Goal: Check status: Check status

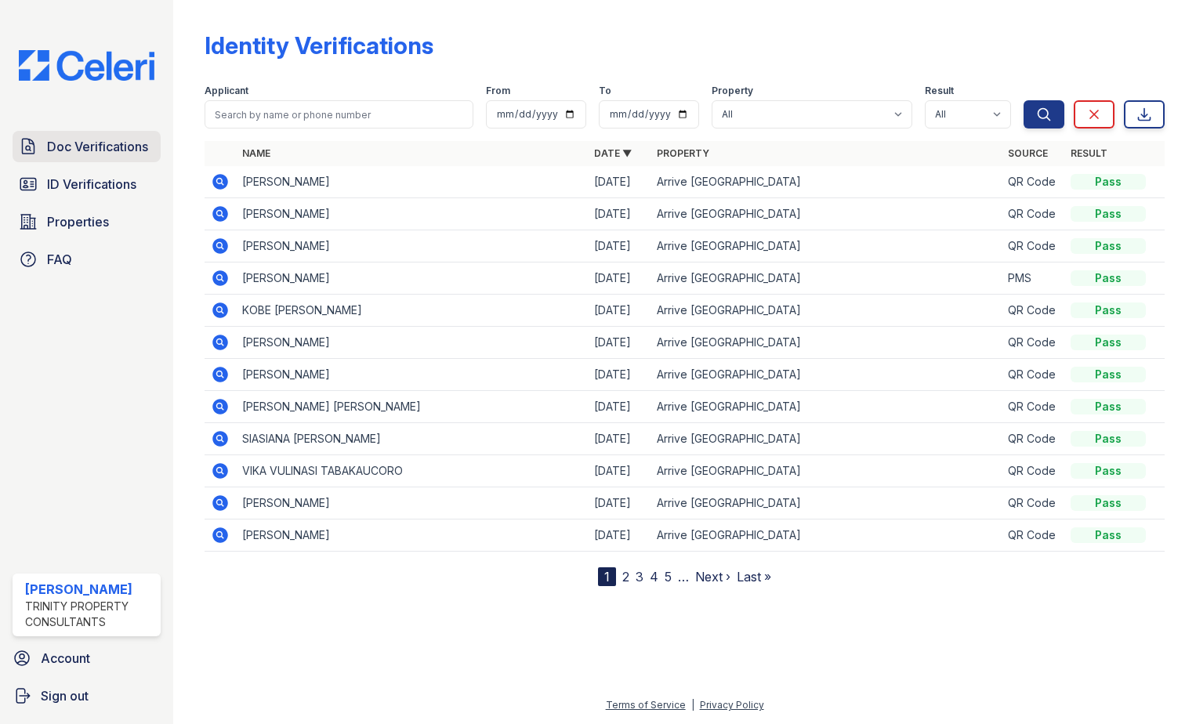
click at [84, 143] on span "Doc Verifications" at bounding box center [97, 146] width 101 height 19
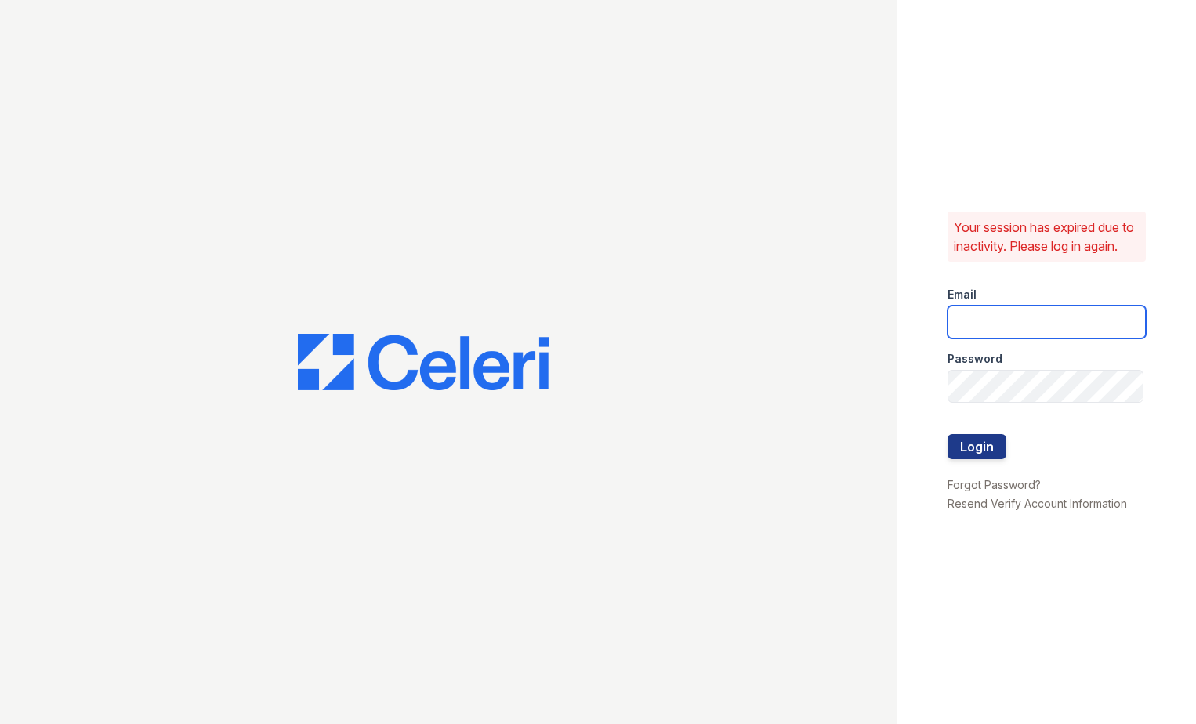
click at [964, 335] on input "email" at bounding box center [1047, 322] width 199 height 33
type input "eknibb@trinity-pm.com"
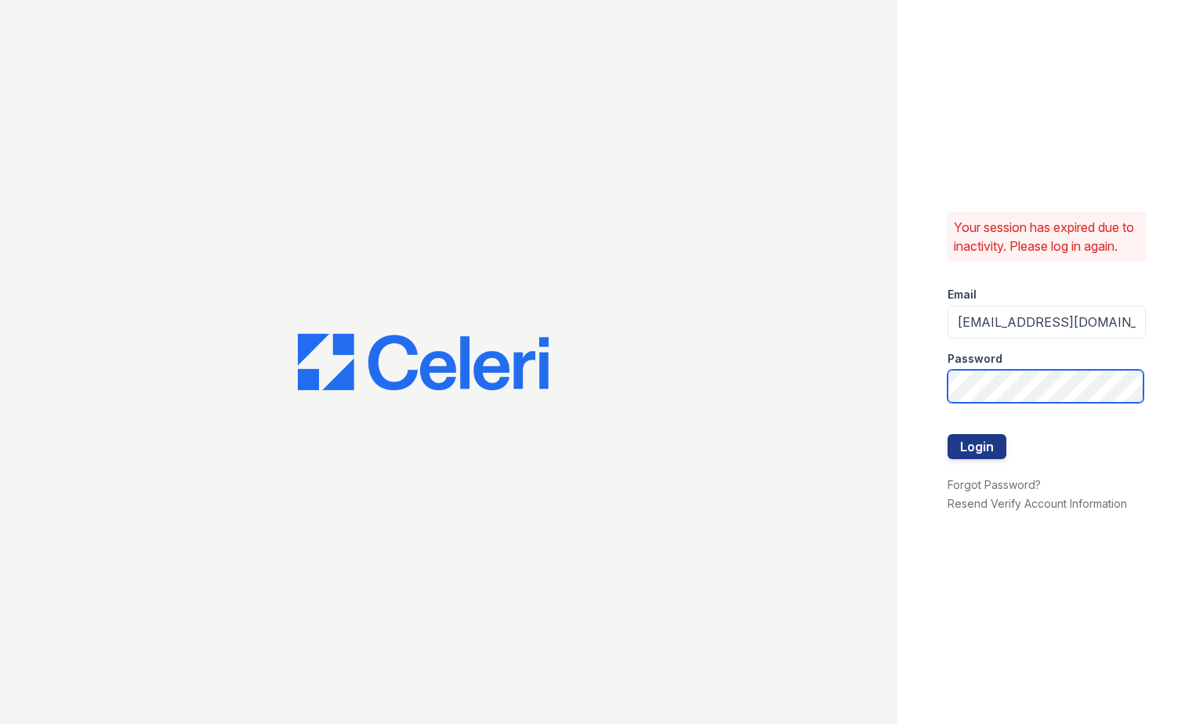
click at [948, 434] on button "Login" at bounding box center [977, 446] width 59 height 25
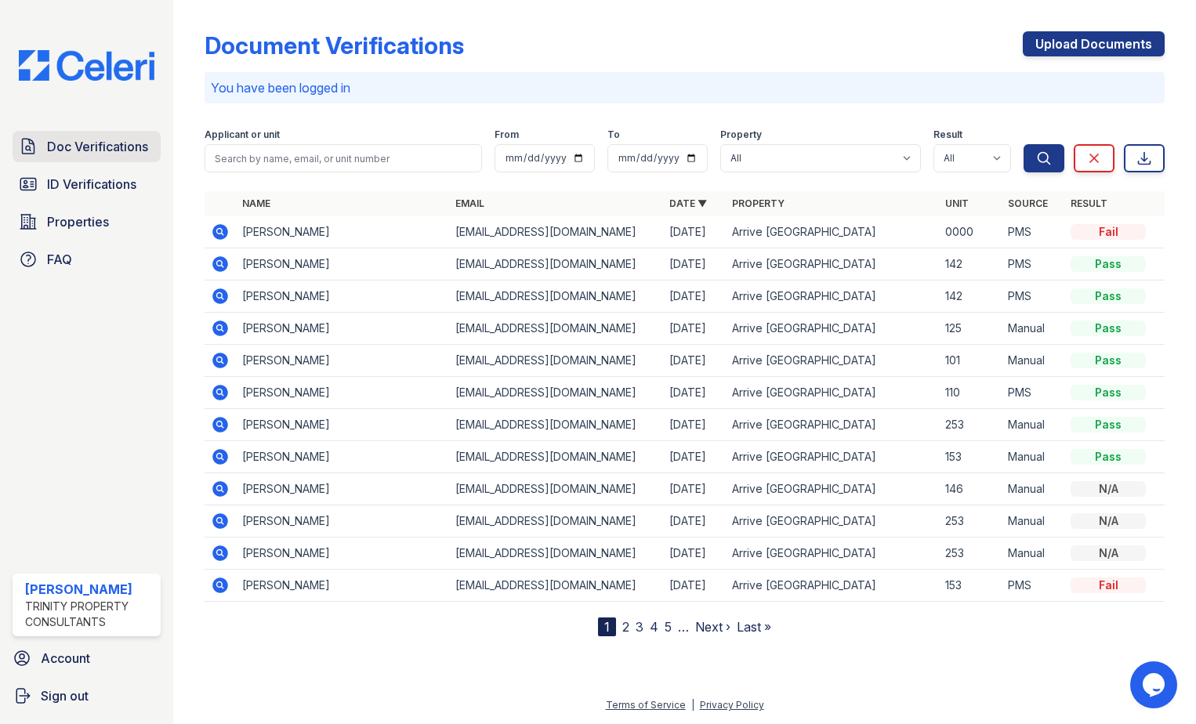
click at [74, 154] on span "Doc Verifications" at bounding box center [97, 146] width 101 height 19
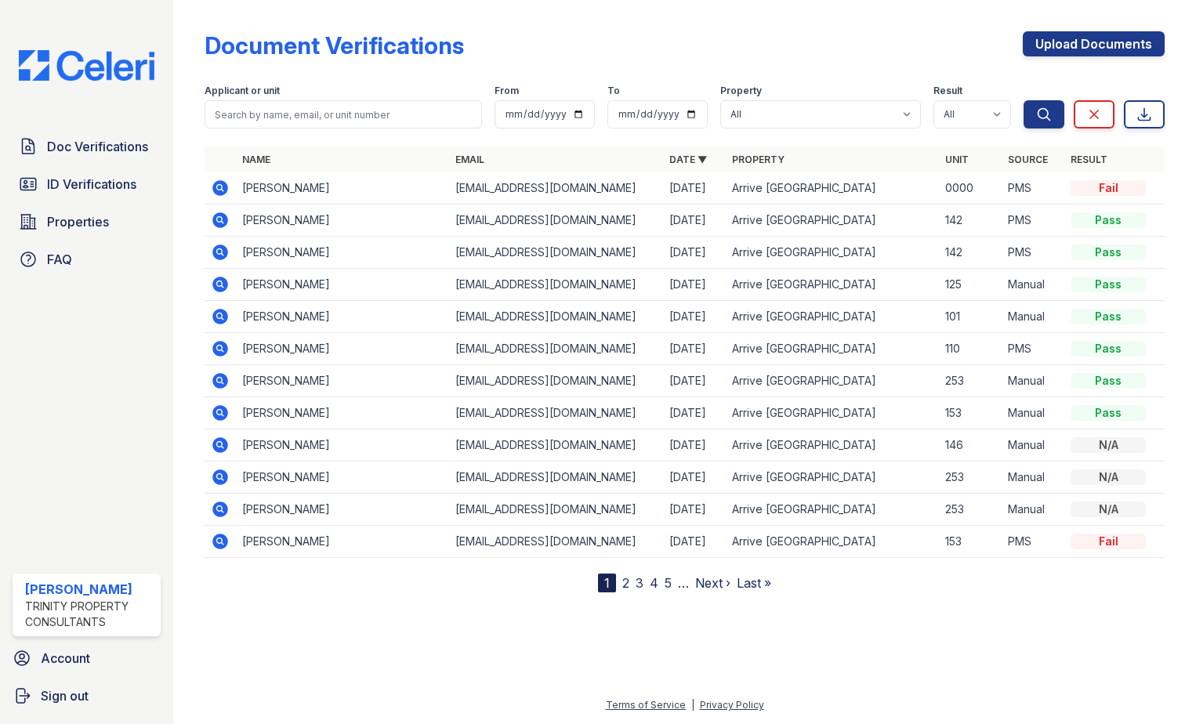
click at [223, 253] on icon at bounding box center [220, 253] width 16 height 16
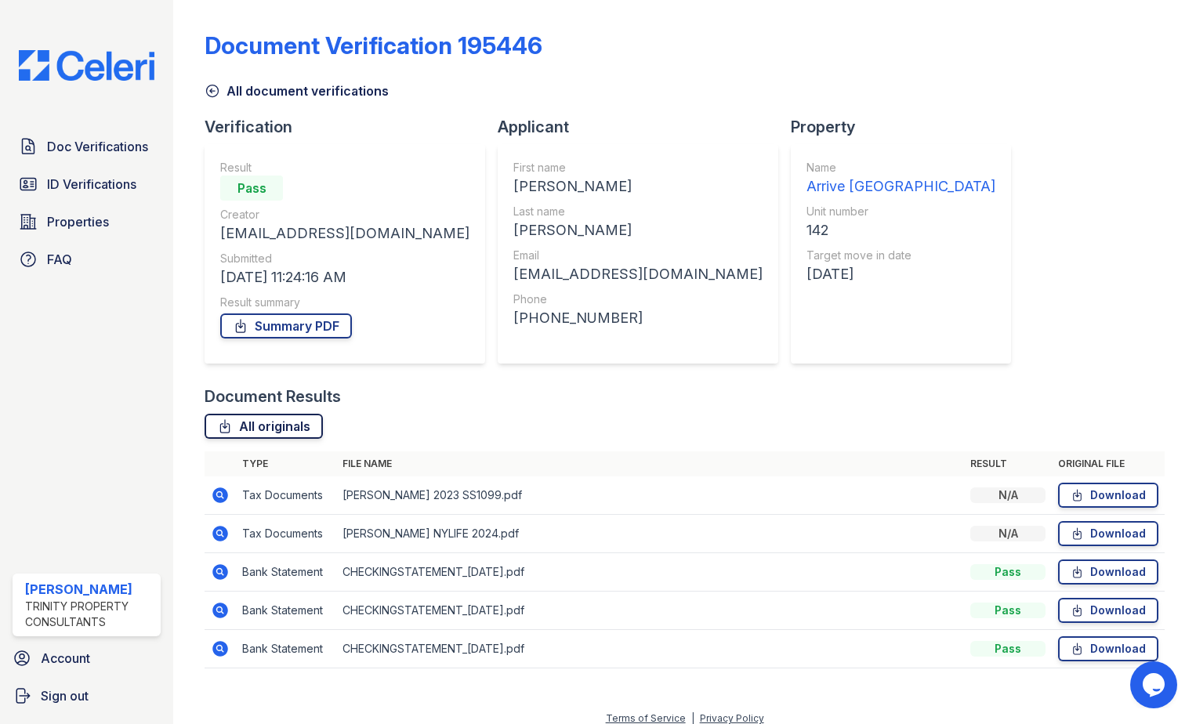
click at [276, 428] on link "All originals" at bounding box center [264, 426] width 118 height 25
click at [216, 90] on icon at bounding box center [213, 91] width 16 height 16
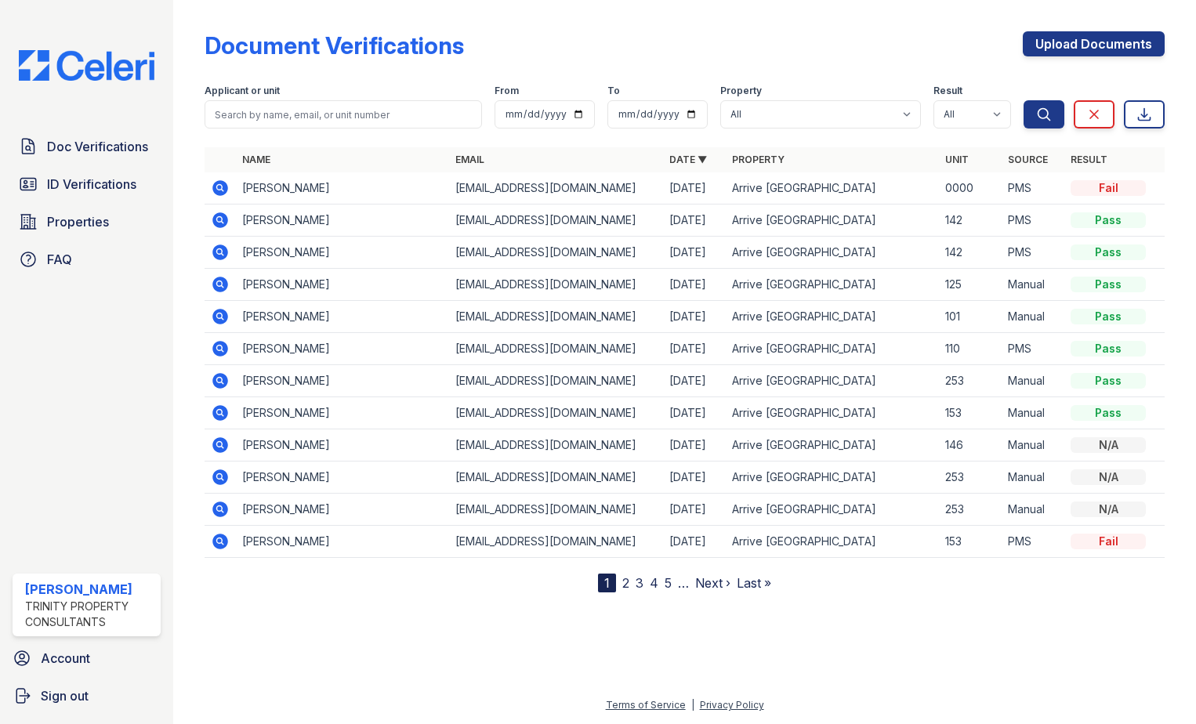
click at [219, 221] on icon at bounding box center [219, 219] width 4 height 4
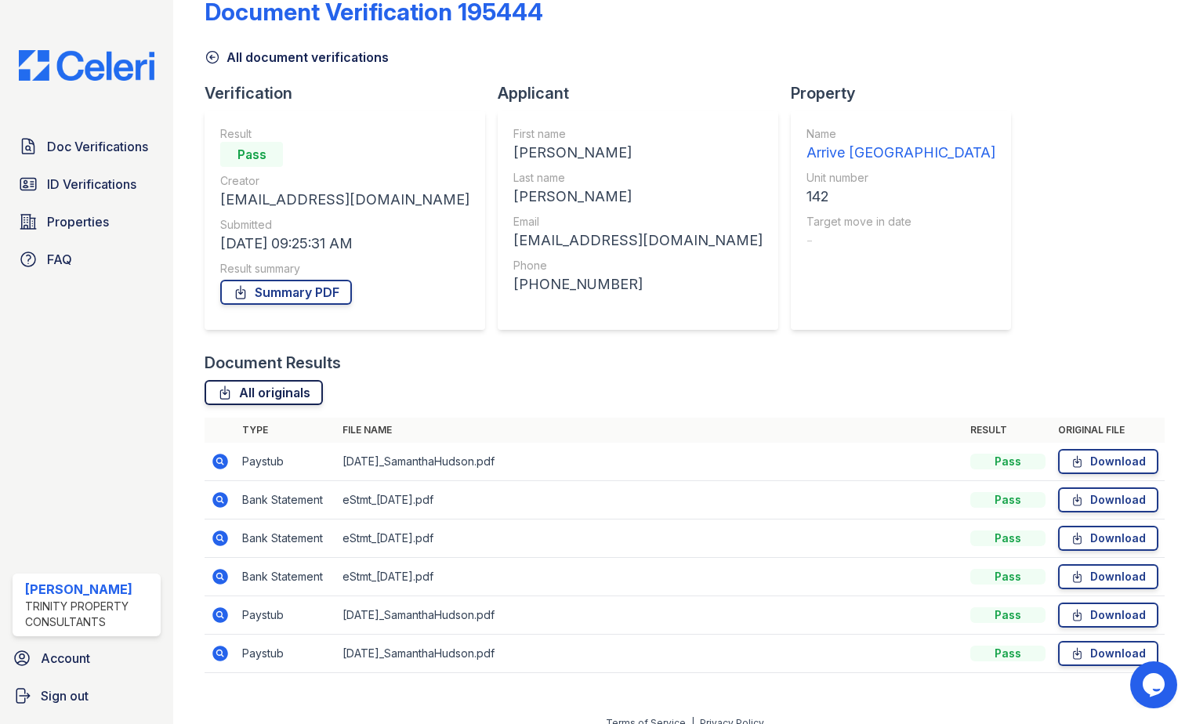
scroll to position [52, 0]
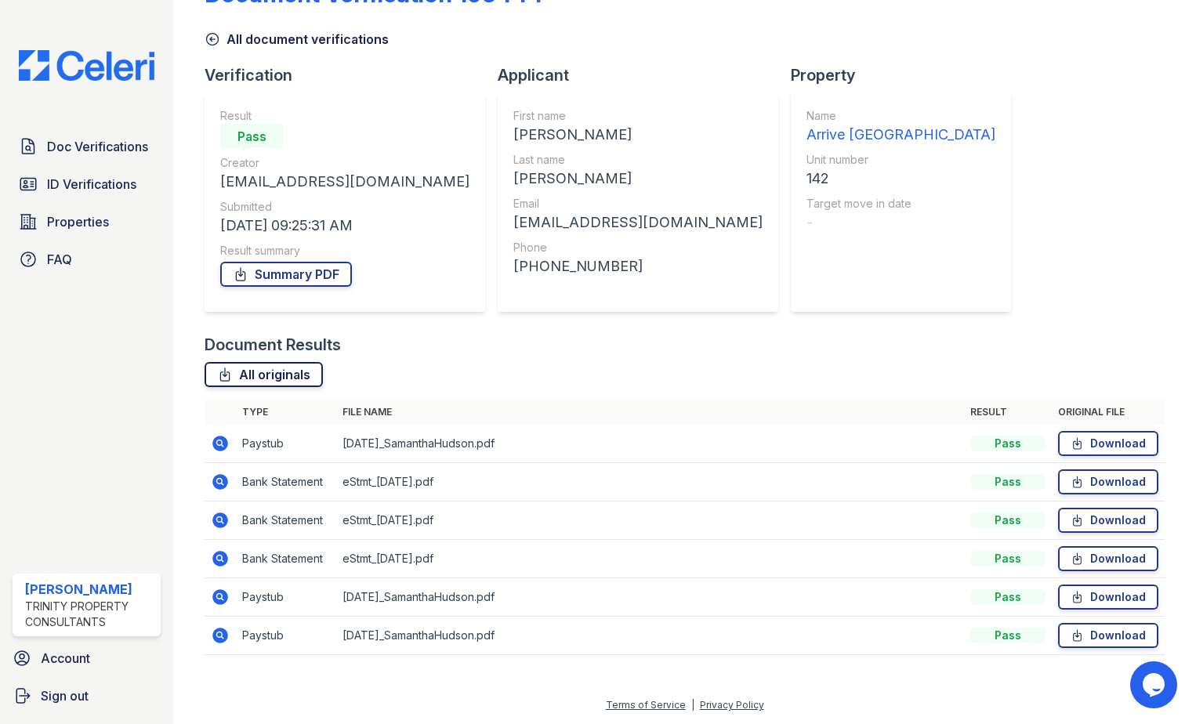
click at [267, 378] on link "All originals" at bounding box center [264, 374] width 118 height 25
click at [294, 281] on link "Summary PDF" at bounding box center [286, 274] width 132 height 25
click at [210, 38] on icon at bounding box center [213, 39] width 16 height 16
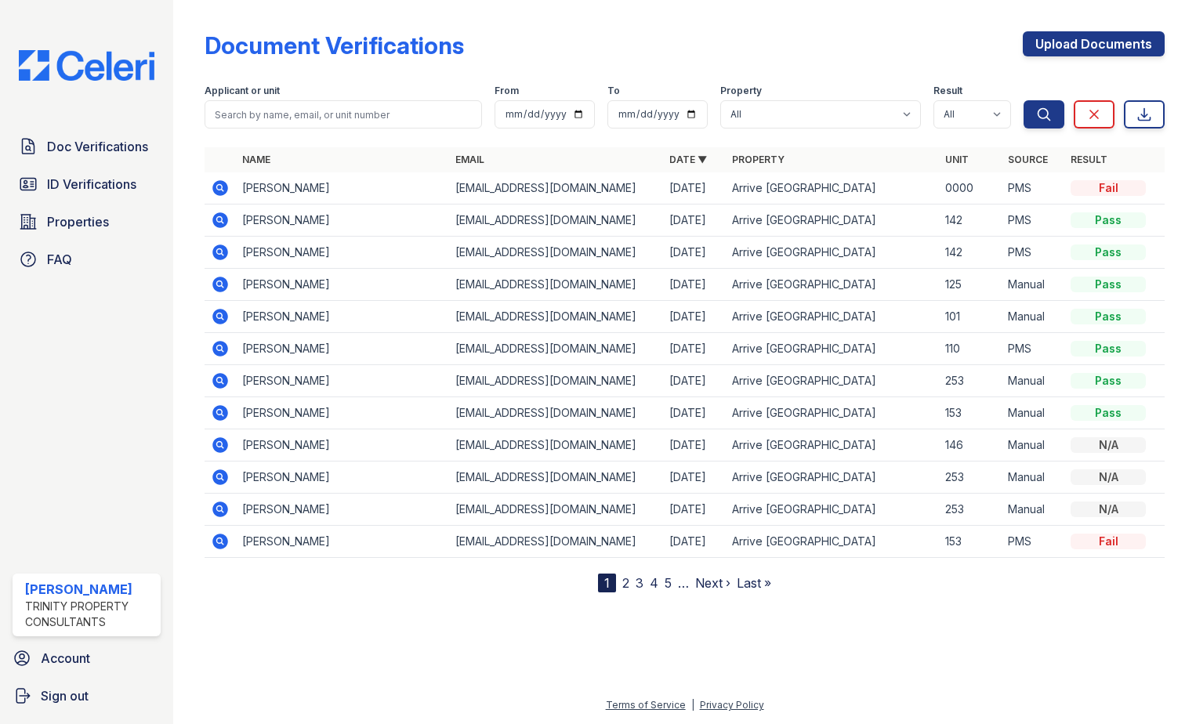
click at [228, 256] on icon at bounding box center [220, 252] width 19 height 19
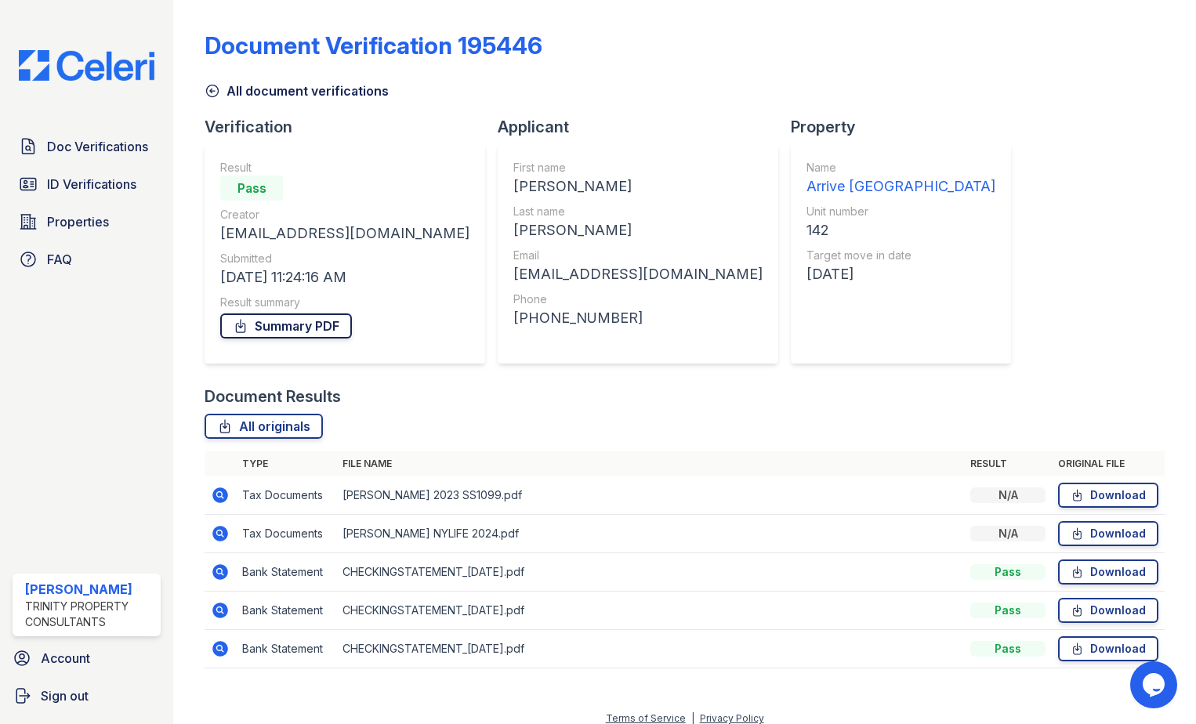
click at [263, 323] on link "Summary PDF" at bounding box center [286, 326] width 132 height 25
click at [1042, 171] on div "Document Verification 195446 All document verifications Verification Result Pas…" at bounding box center [685, 345] width 960 height 678
click at [67, 178] on span "ID Verifications" at bounding box center [91, 184] width 89 height 19
